Goal: Task Accomplishment & Management: Manage account settings

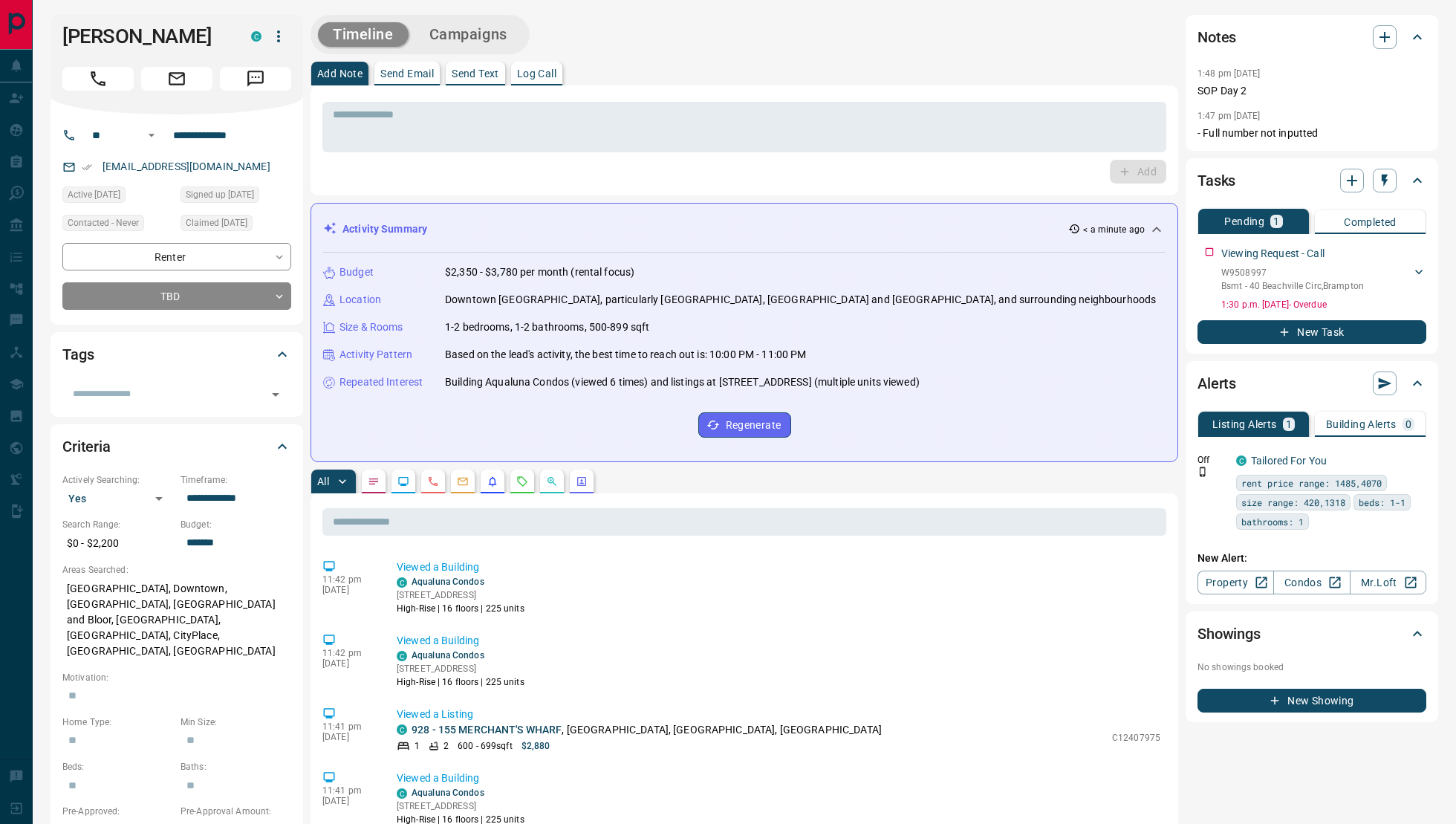
click at [530, 488] on button "button" at bounding box center [521, 481] width 23 height 23
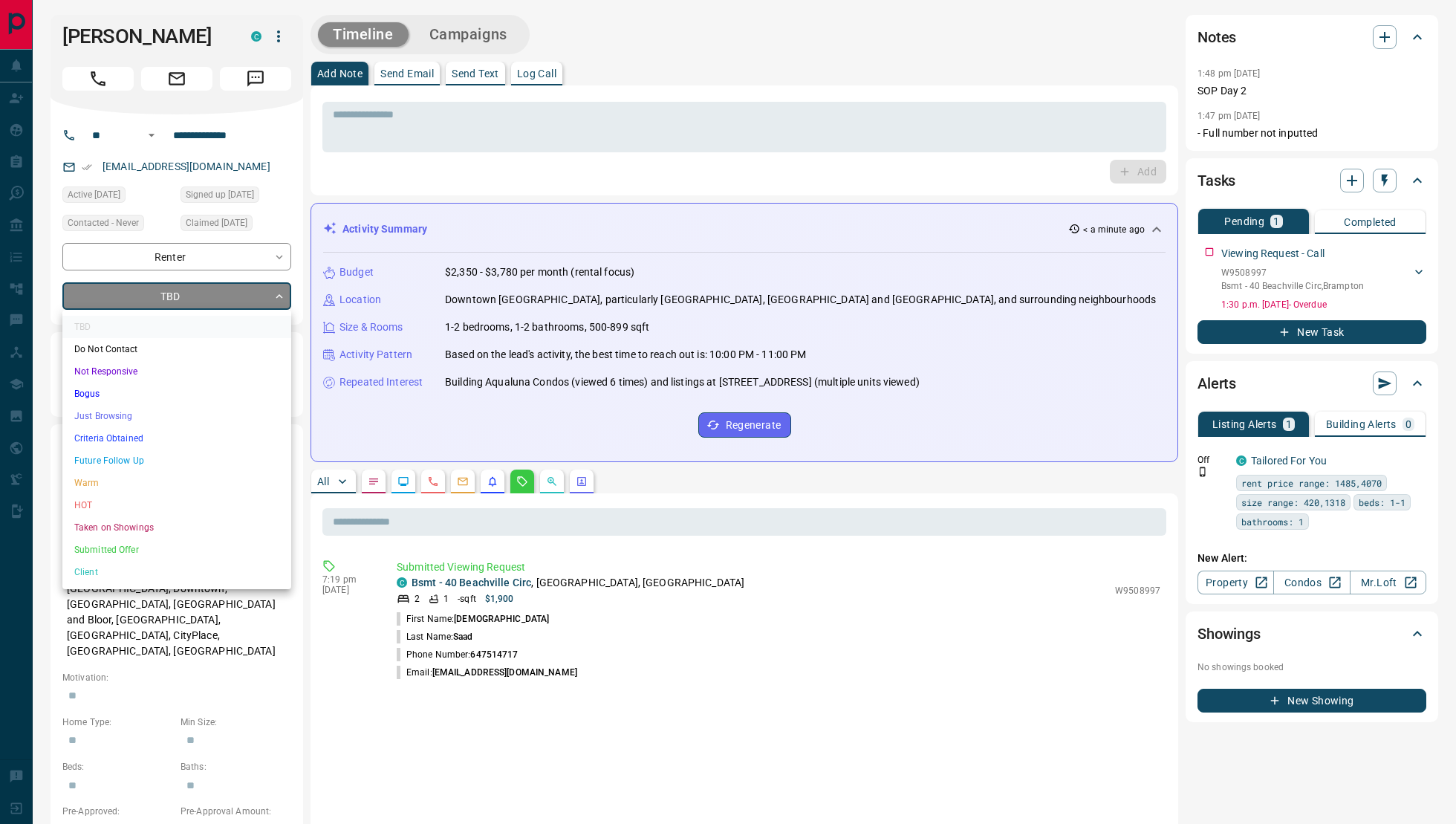
click at [199, 298] on body "**********" at bounding box center [728, 739] width 1456 height 1480
click at [146, 367] on li "Not Responsive" at bounding box center [177, 371] width 229 height 23
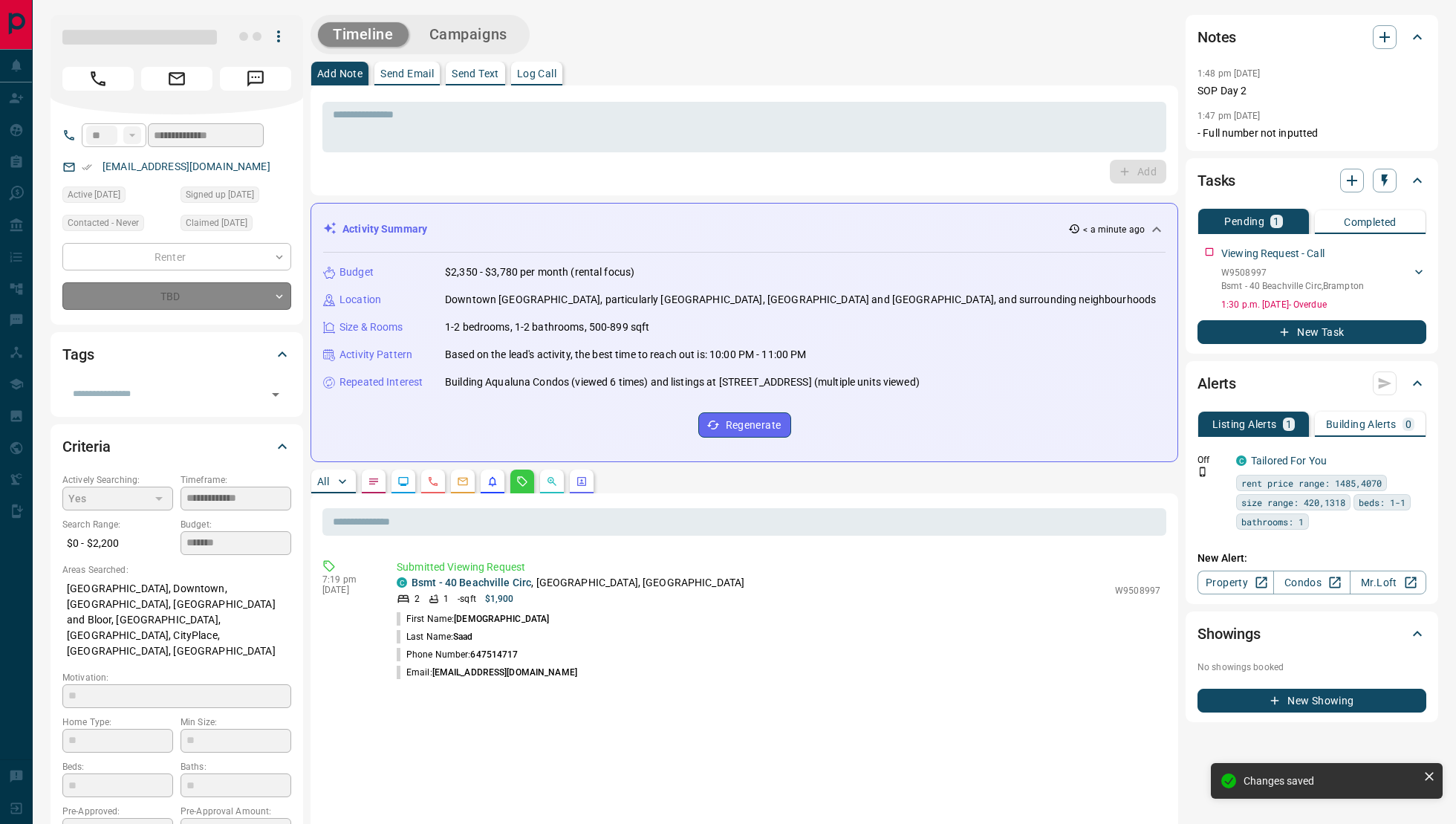
type input "*"
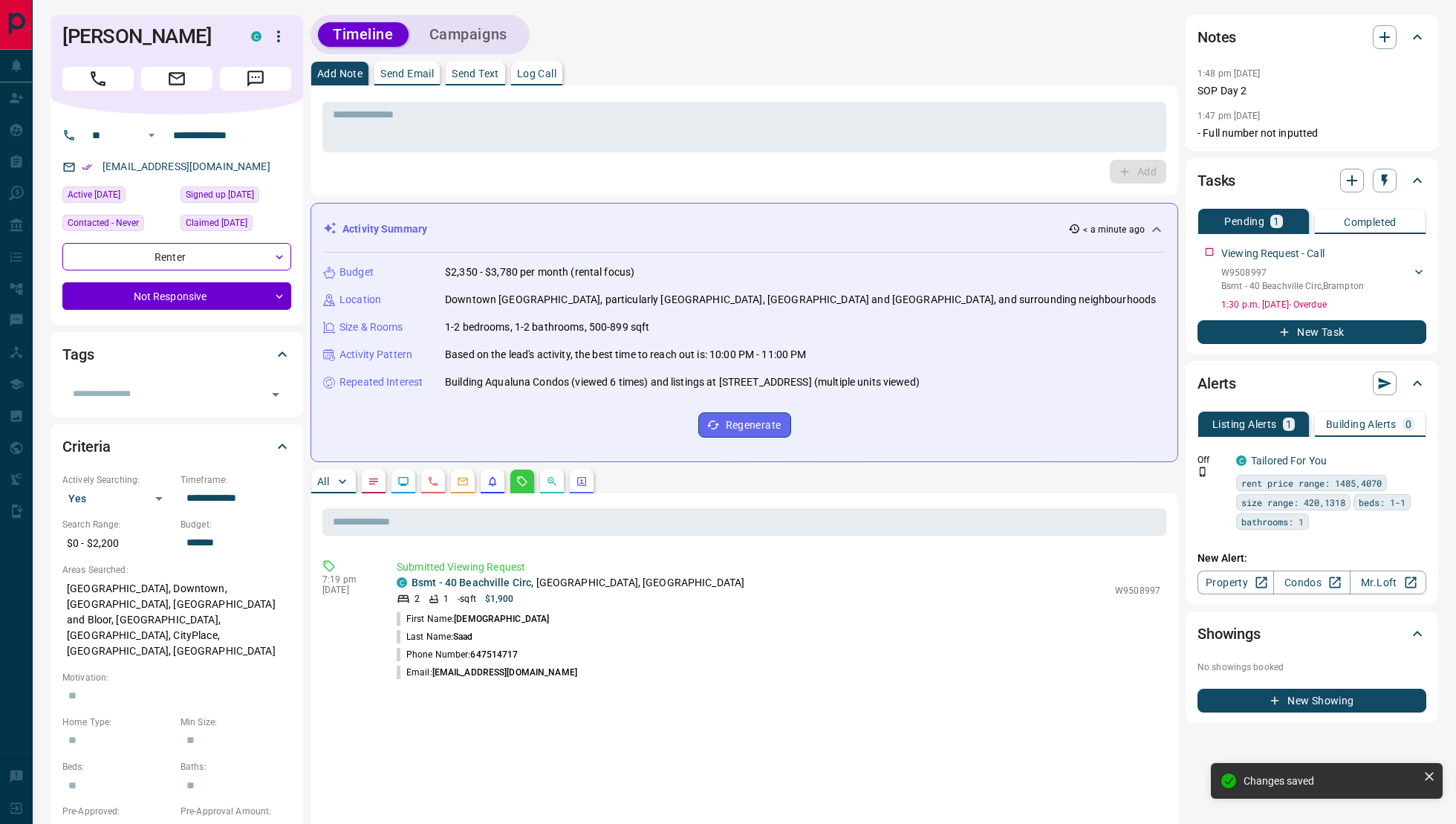
click at [536, 79] on p "Log Call" at bounding box center [536, 73] width 39 height 10
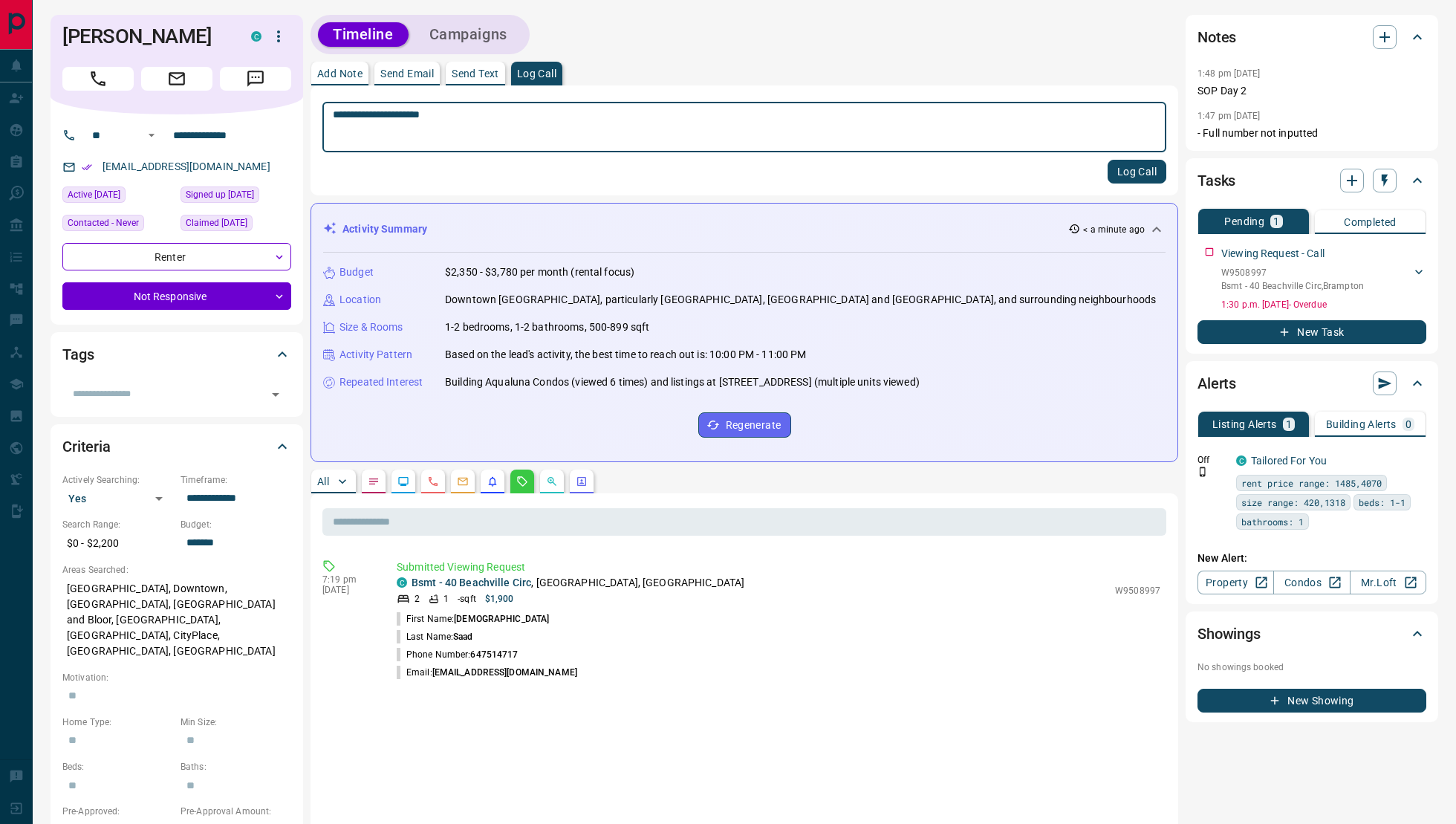
type textarea "**********"
click at [1159, 179] on button "Log Call" at bounding box center [1137, 171] width 58 height 23
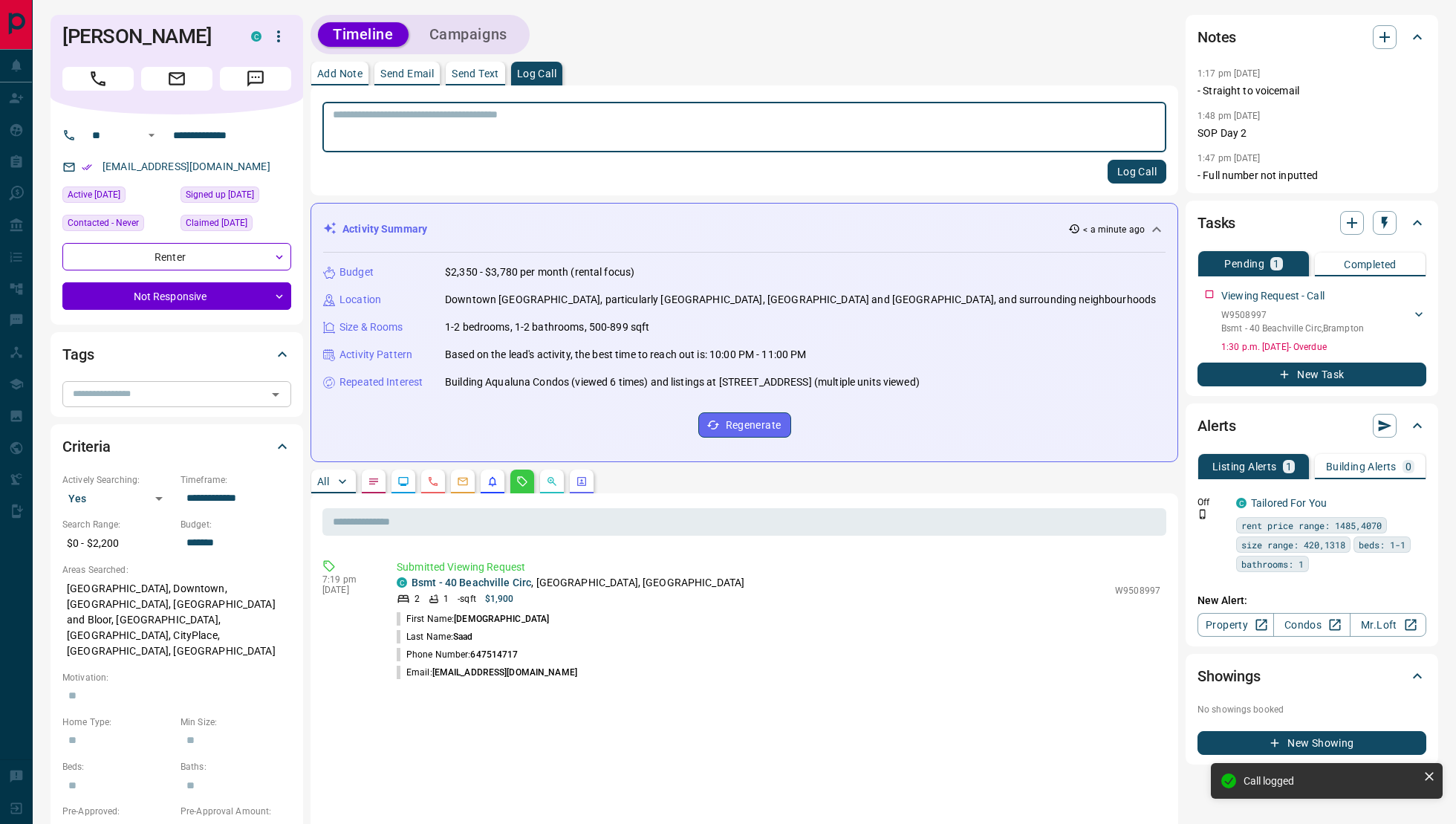
click at [282, 392] on icon "Open" at bounding box center [275, 394] width 18 height 18
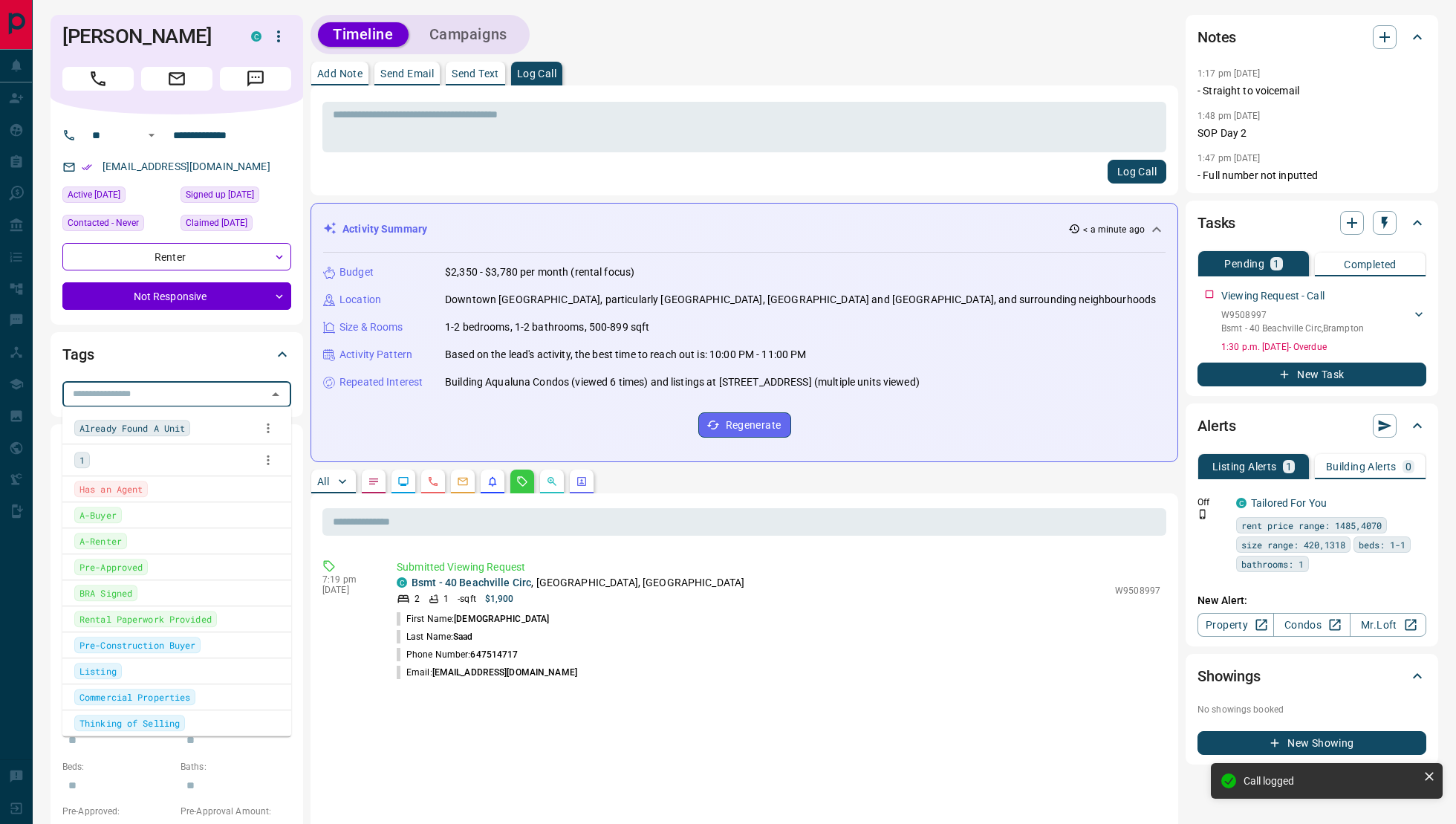
click at [112, 462] on div "1" at bounding box center [177, 460] width 205 height 23
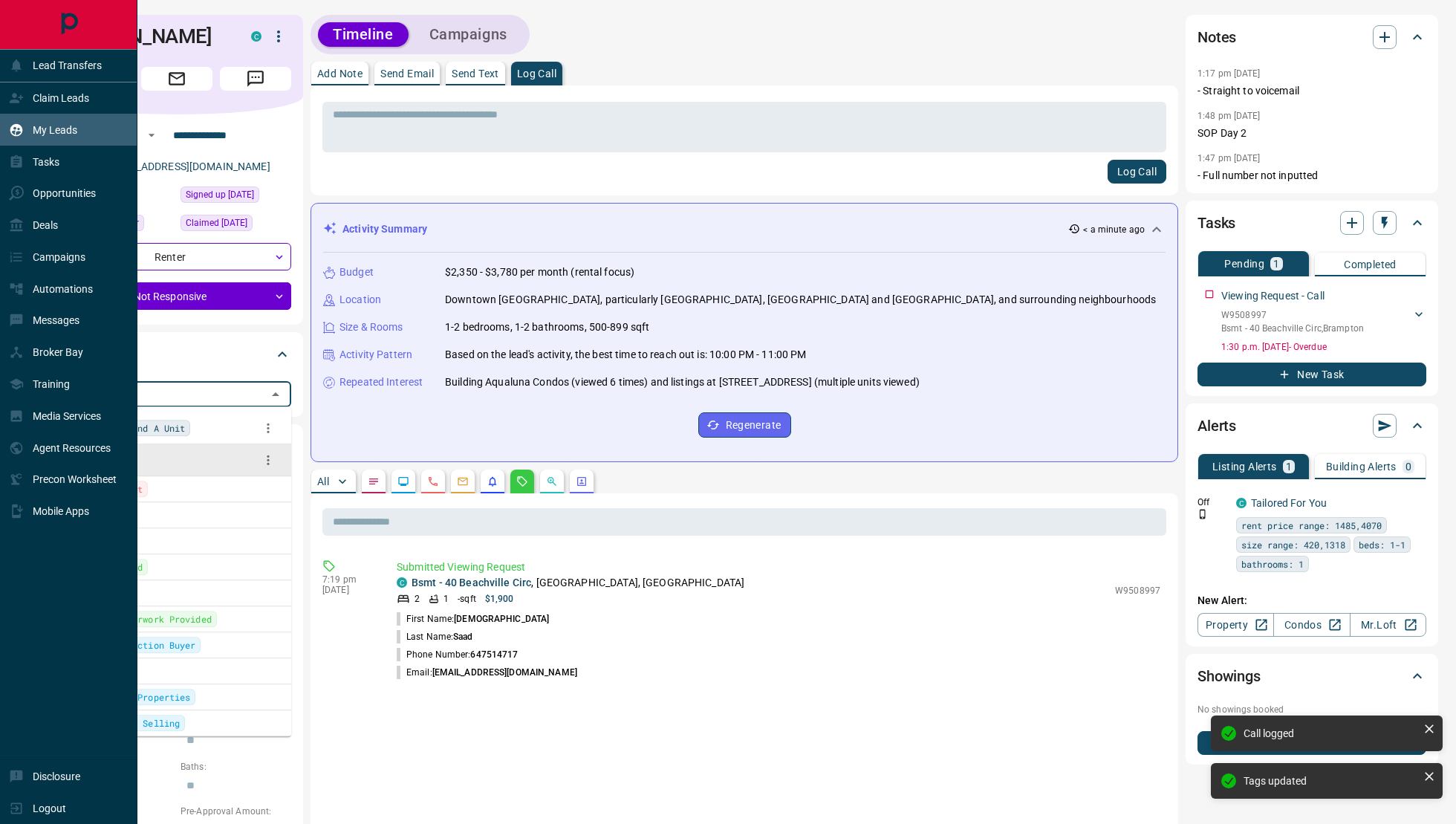
click at [38, 124] on p "My Leads" at bounding box center [54, 130] width 44 height 12
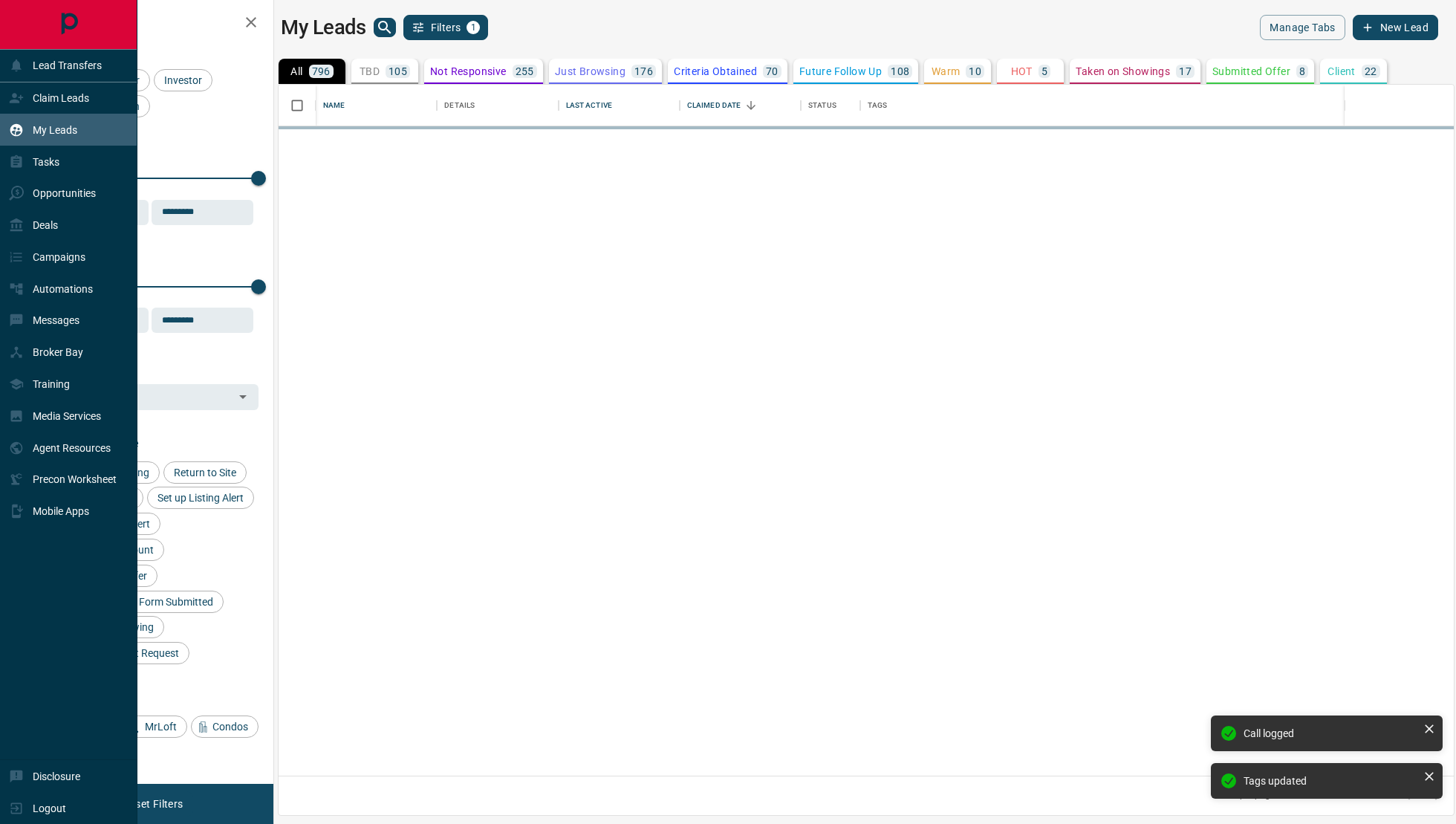
scroll to position [692, 1175]
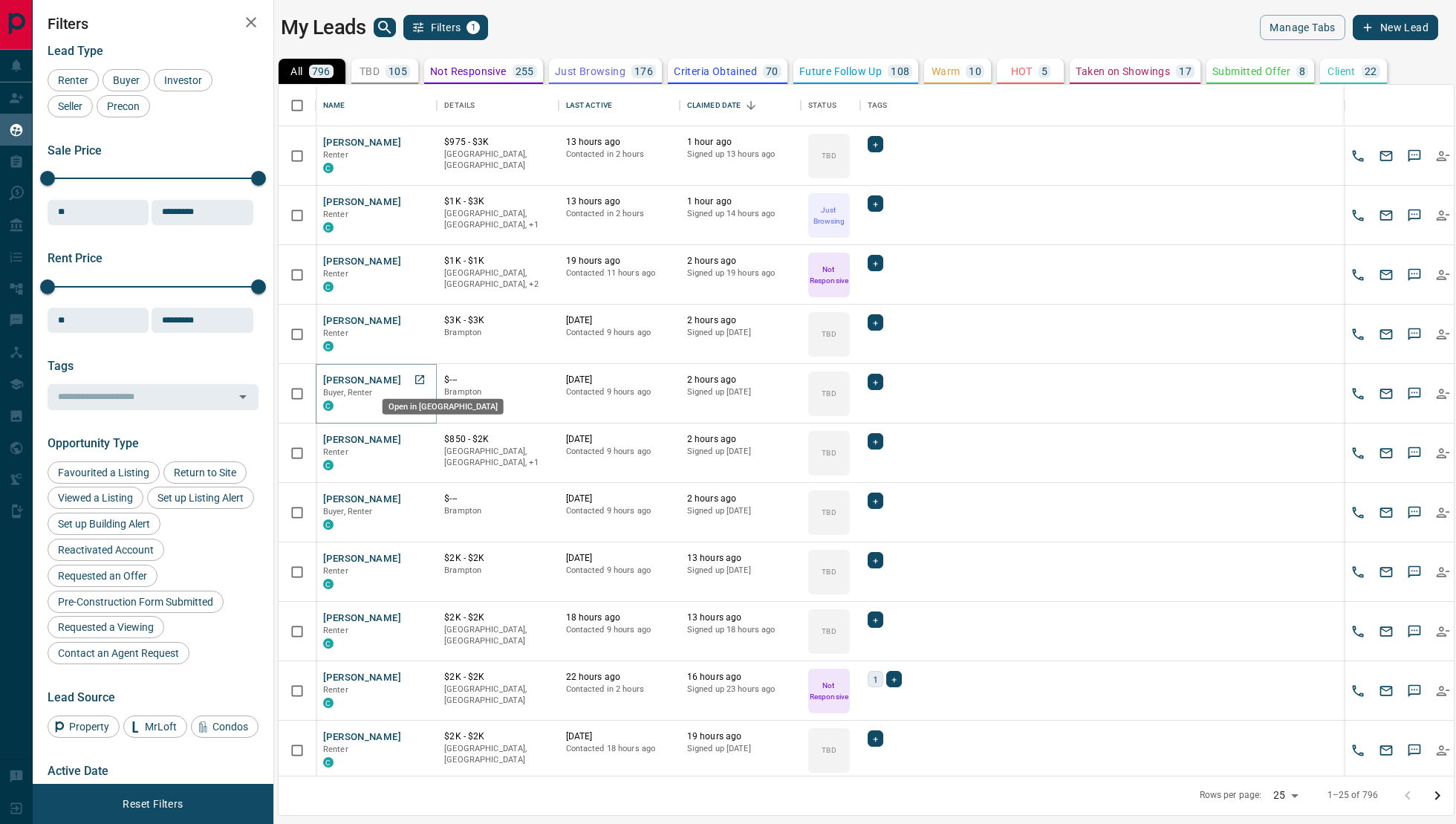
click at [420, 381] on icon "Open in New Tab" at bounding box center [419, 379] width 8 height 8
